Goal: Browse casually: Explore the website without a specific task or goal

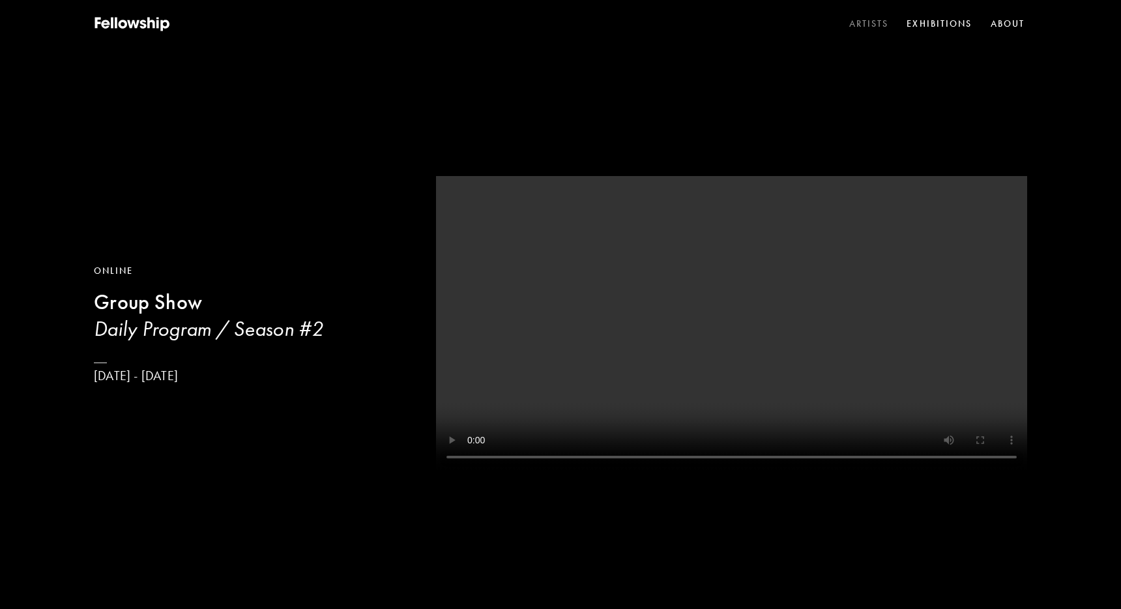
click at [866, 20] on link "Artists" at bounding box center [868, 24] width 45 height 20
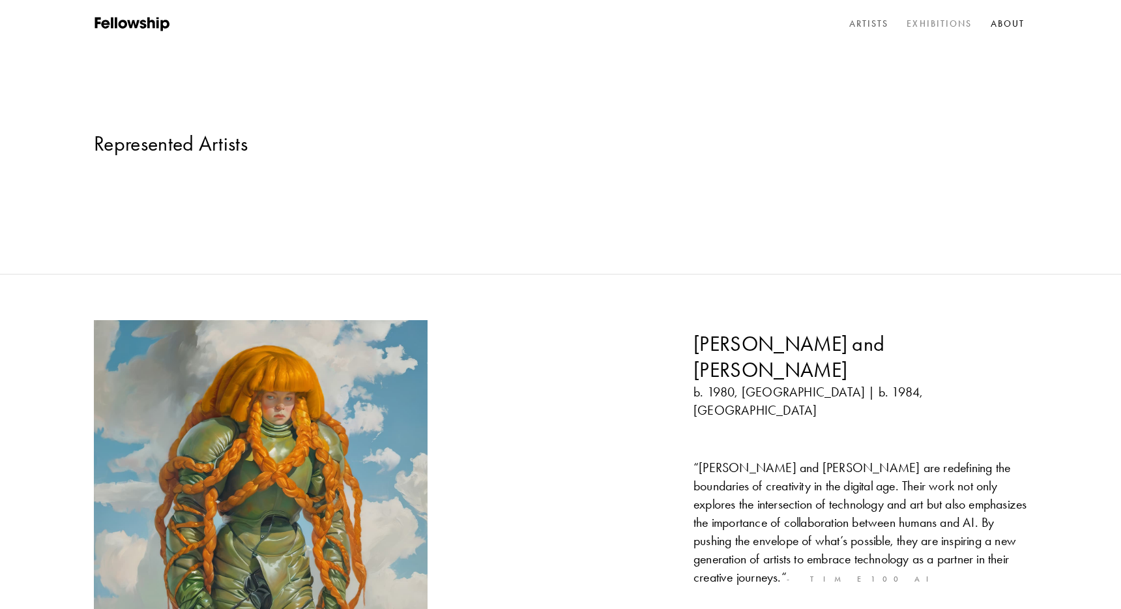
click at [949, 23] on link "Exhibitions" at bounding box center [939, 24] width 70 height 20
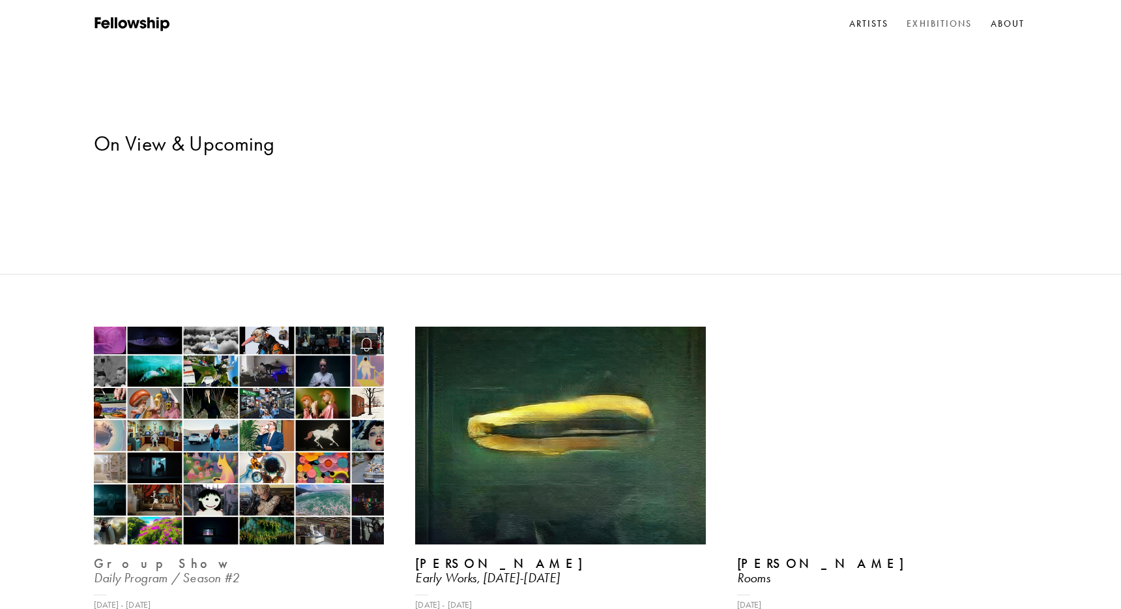
click at [243, 323] on img at bounding box center [238, 435] width 299 height 224
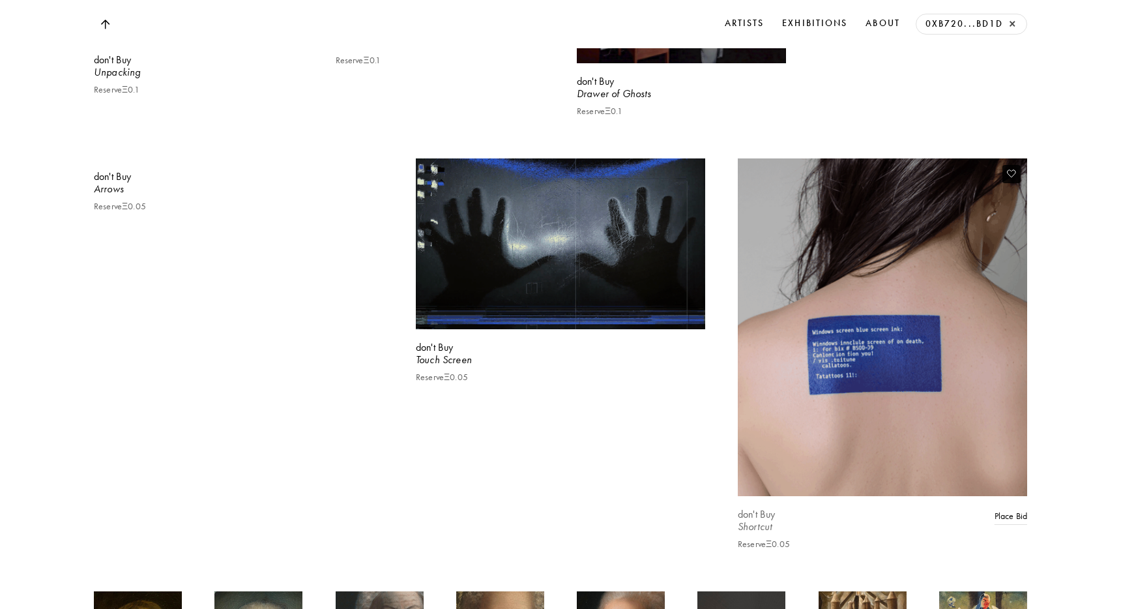
scroll to position [17441, 0]
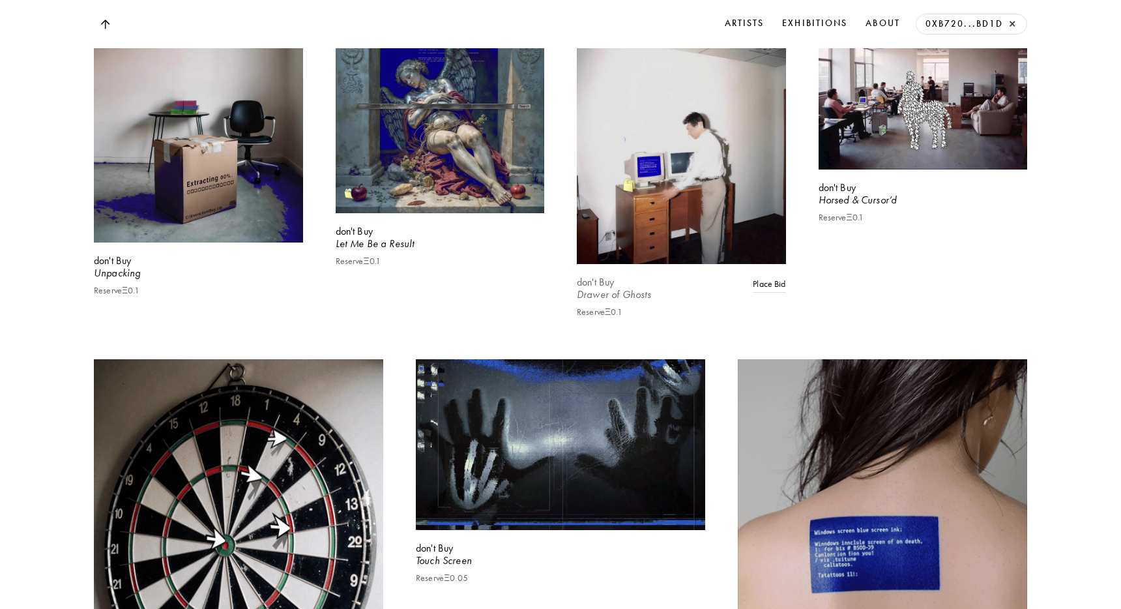
click at [721, 167] on video at bounding box center [680, 134] width 215 height 268
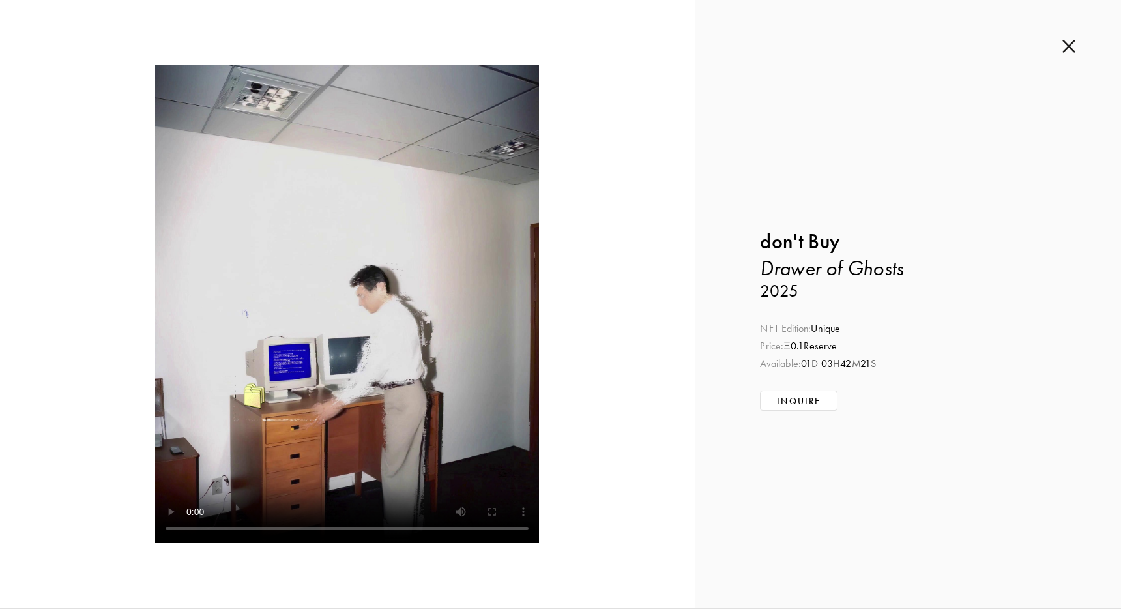
click at [1065, 47] on img at bounding box center [1068, 46] width 13 height 14
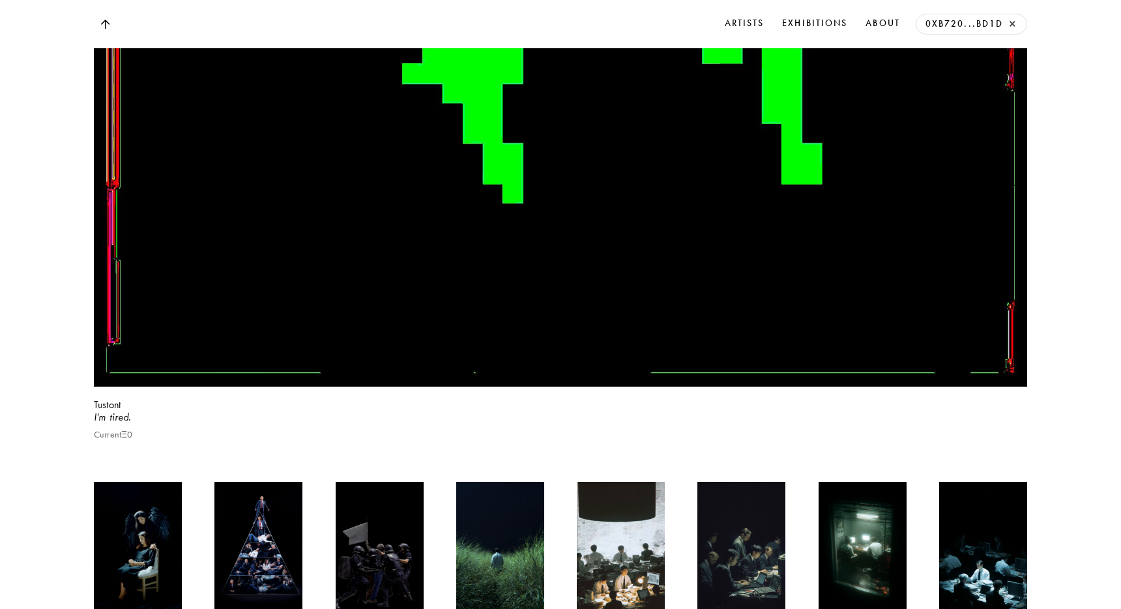
scroll to position [14903, 0]
